Goal: Navigation & Orientation: Go to known website

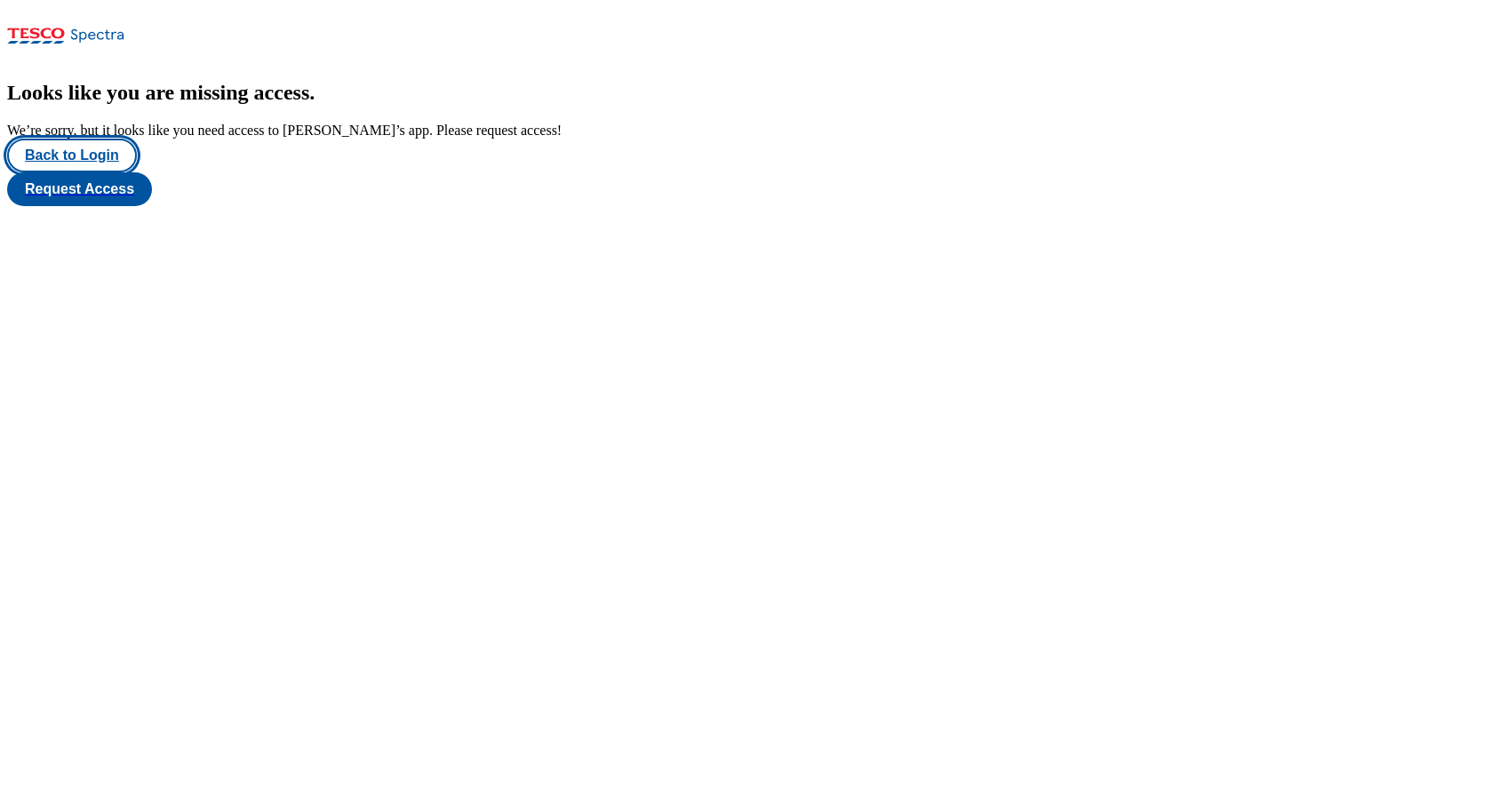
click at [68, 172] on button "Back to Login" at bounding box center [71, 156] width 130 height 34
